Goal: Check status: Check status

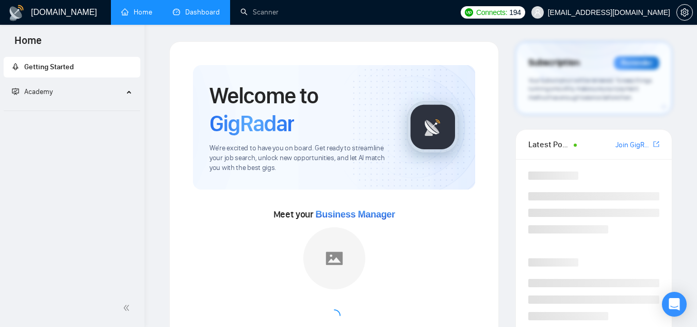
click at [213, 13] on link "Dashboard" at bounding box center [196, 12] width 47 height 9
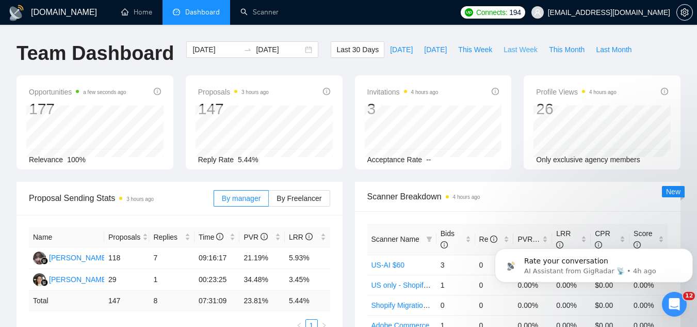
click at [507, 51] on span "Last Week" at bounding box center [521, 49] width 34 height 11
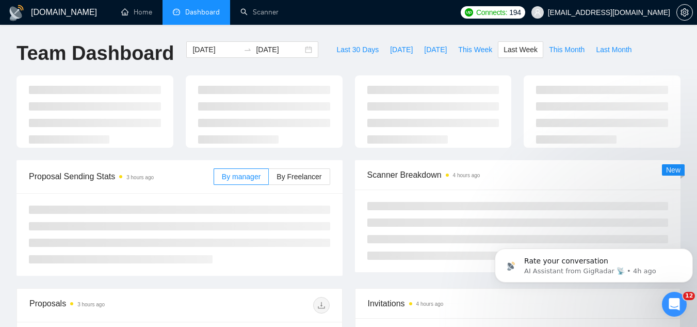
type input "[DATE]"
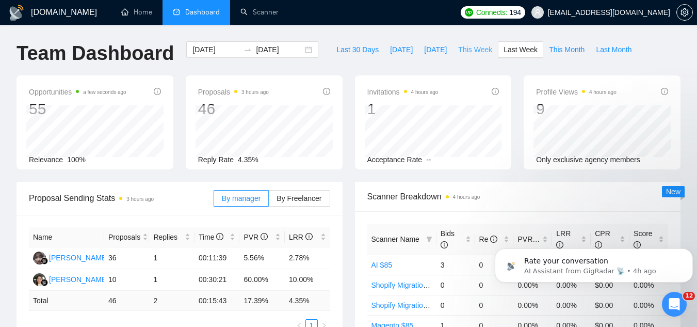
click at [459, 52] on span "This Week" at bounding box center [475, 49] width 34 height 11
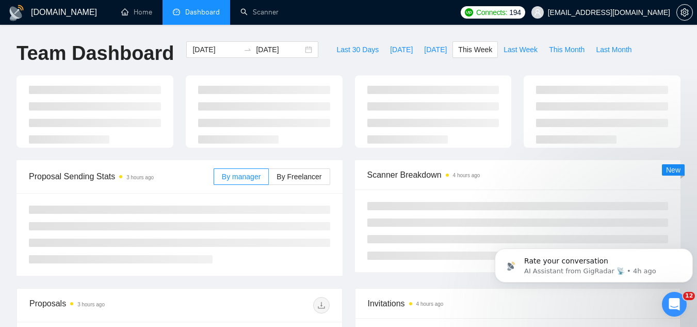
type input "[DATE]"
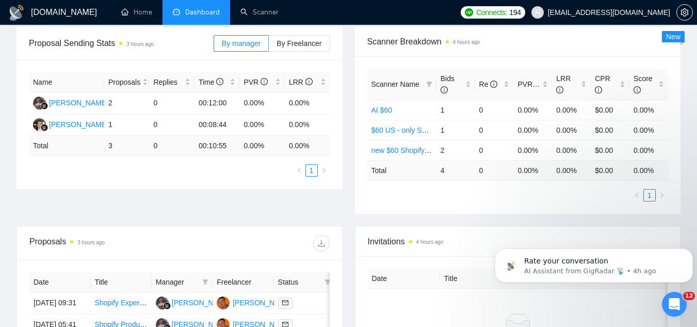
scroll to position [310, 0]
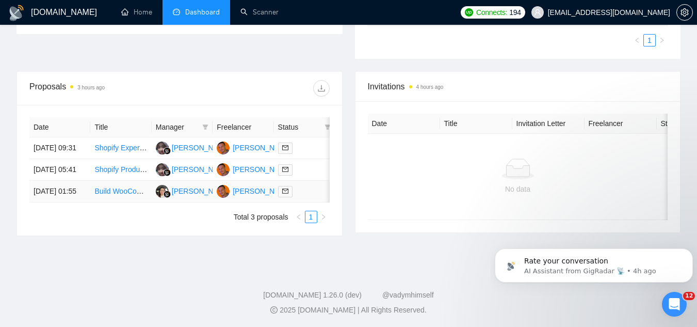
click at [120, 202] on td "Build WooCommerce Shop into ShowIt Website" at bounding box center [120, 192] width 61 height 22
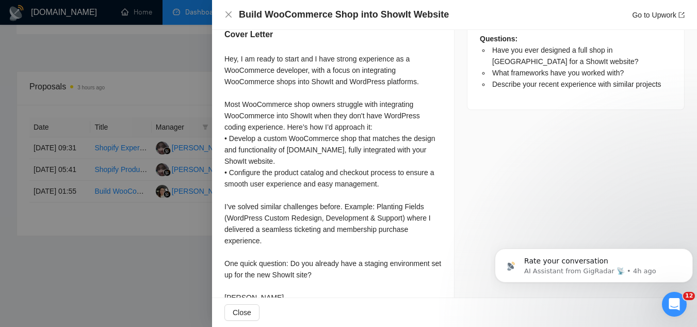
scroll to position [558, 0]
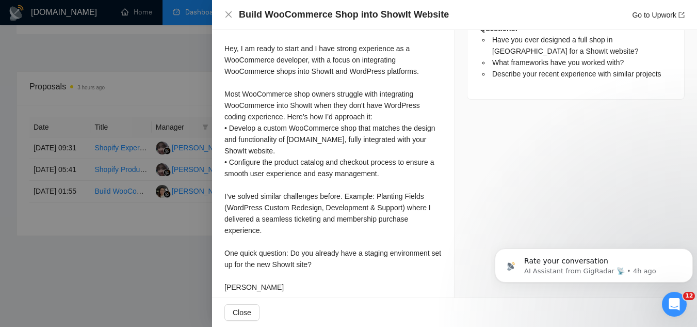
click at [147, 282] on div at bounding box center [348, 163] width 697 height 327
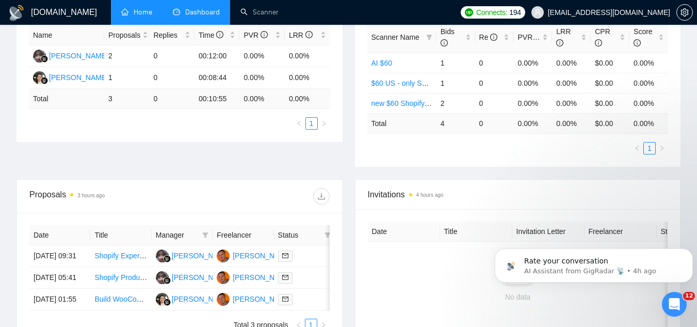
scroll to position [52, 0]
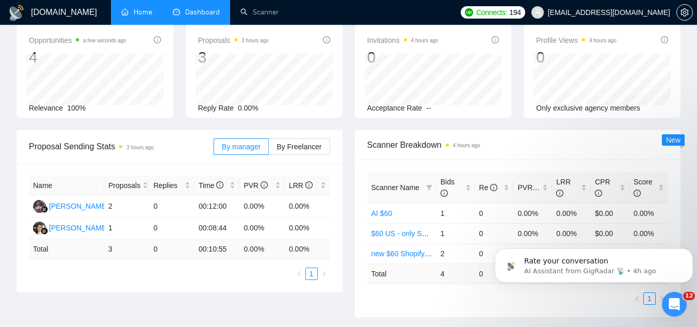
click at [138, 8] on link "Home" at bounding box center [136, 12] width 31 height 9
